Goal: Find specific page/section: Find specific page/section

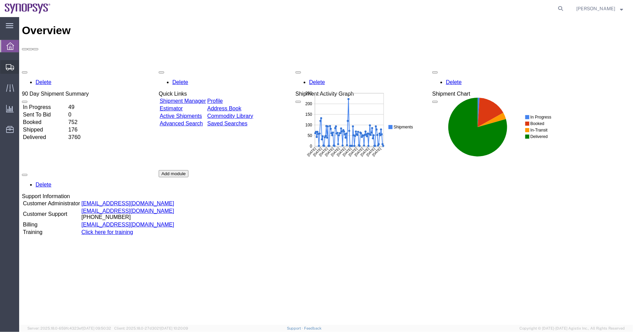
click at [0, 0] on span "Shipment Manager" at bounding box center [0, 0] width 0 height 0
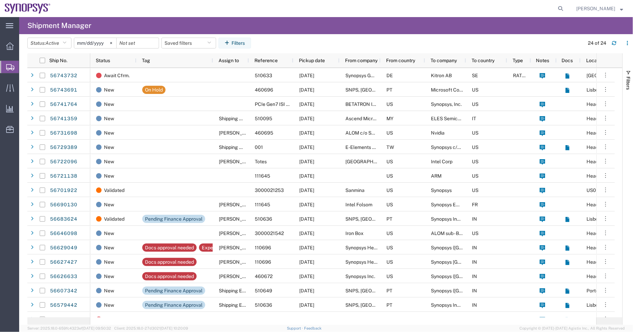
click at [243, 5] on div at bounding box center [310, 8] width 511 height 17
